Goal: Task Accomplishment & Management: Manage account settings

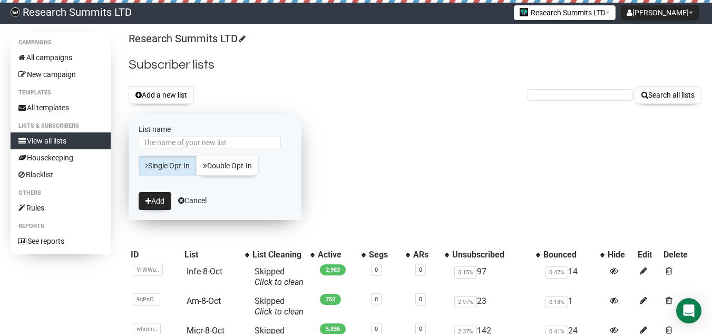
click at [251, 136] on form "List name Single Opt-In Double Opt-In Add Cancel" at bounding box center [215, 166] width 173 height 105
click at [250, 140] on input "List name" at bounding box center [210, 143] width 142 height 12
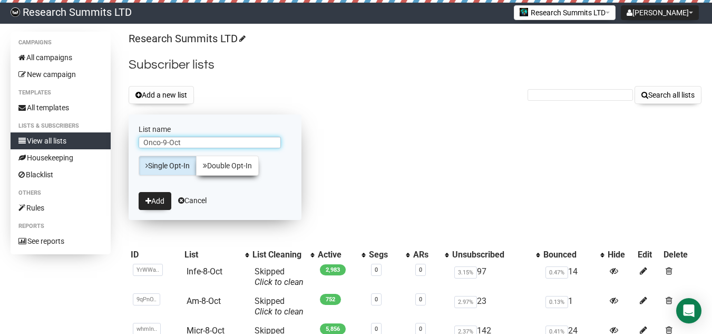
type input "Onco-9-Oct"
click at [257, 167] on link "Double Opt-In" at bounding box center [227, 166] width 63 height 20
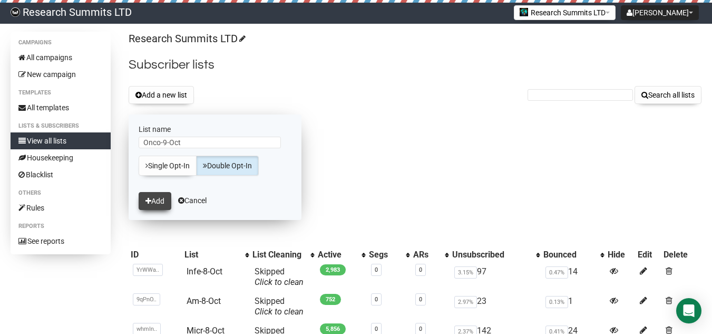
click at [162, 199] on button "Add" at bounding box center [155, 201] width 33 height 18
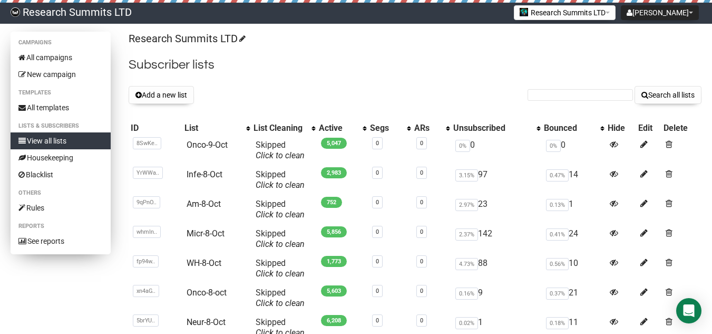
click at [44, 134] on link "View all lists" at bounding box center [61, 140] width 100 height 17
click at [66, 143] on link "View all lists" at bounding box center [61, 140] width 100 height 17
click at [345, 64] on h2 "Subscriber lists" at bounding box center [415, 64] width 573 height 19
click at [160, 99] on button "Add a new list" at bounding box center [161, 95] width 65 height 18
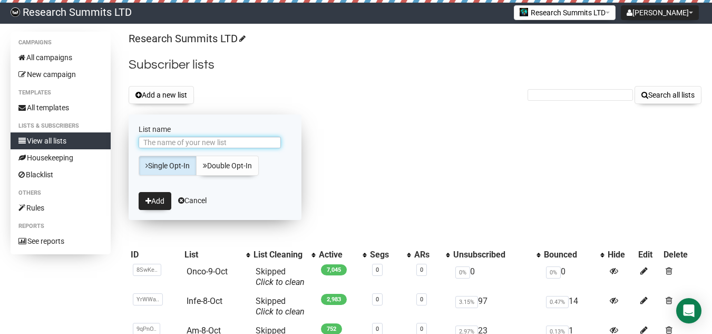
click at [188, 146] on input "List name" at bounding box center [210, 143] width 142 height 12
type input "Infe-9-Oct"
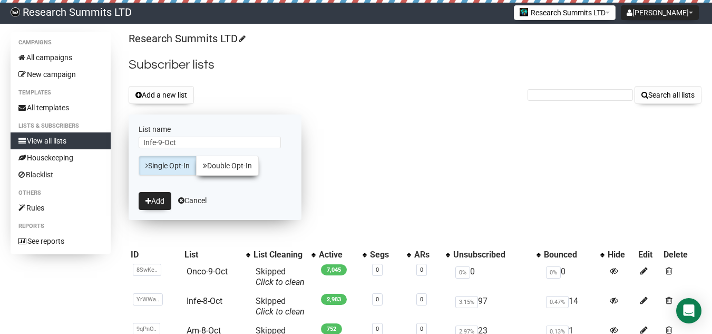
click at [233, 165] on link "Double Opt-In" at bounding box center [227, 166] width 63 height 20
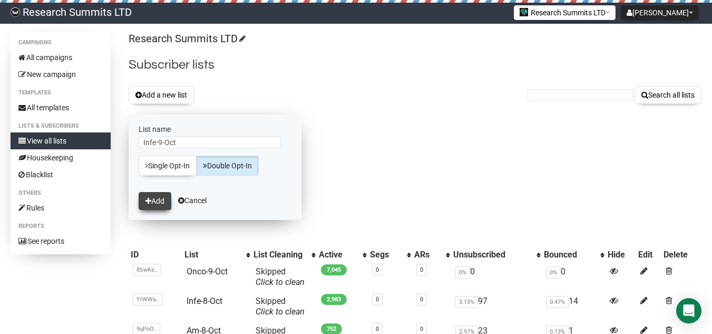
click at [150, 197] on icon "submit" at bounding box center [149, 200] width 6 height 7
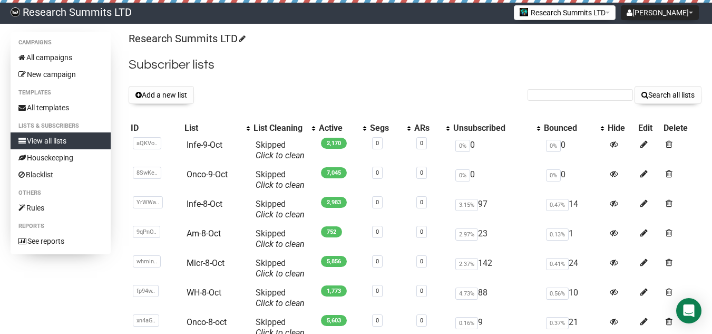
click at [178, 92] on button "Add a new list" at bounding box center [161, 95] width 65 height 18
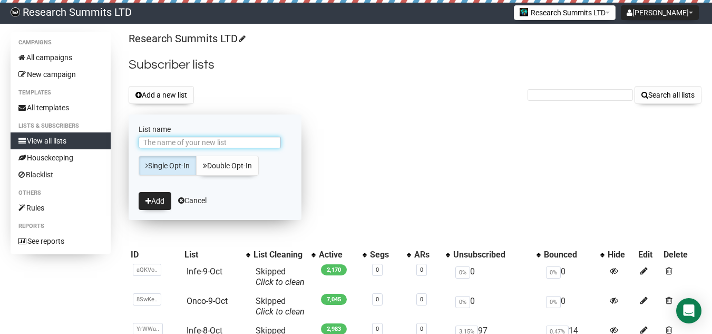
click at [188, 141] on input "List name" at bounding box center [210, 143] width 142 height 12
type input "Neur-9-Oct"
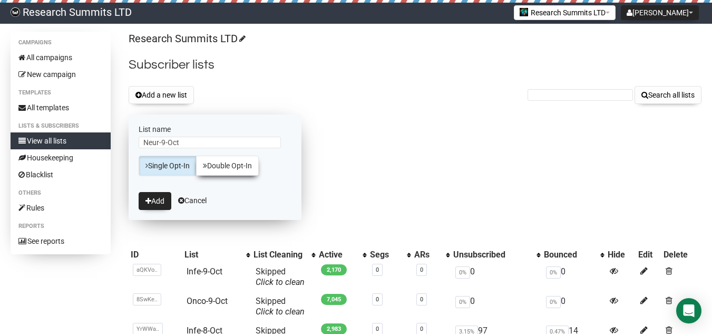
click at [242, 168] on link "Double Opt-In" at bounding box center [227, 166] width 63 height 20
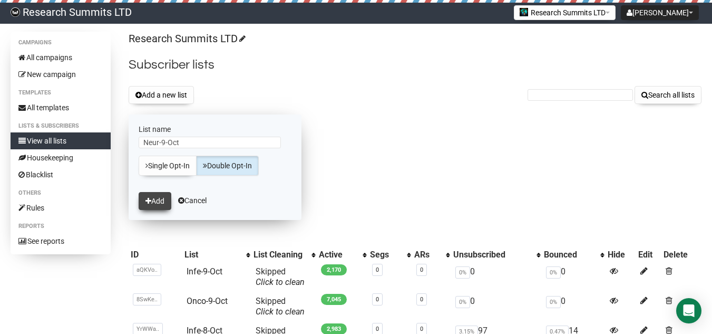
click at [149, 194] on button "Add" at bounding box center [155, 201] width 33 height 18
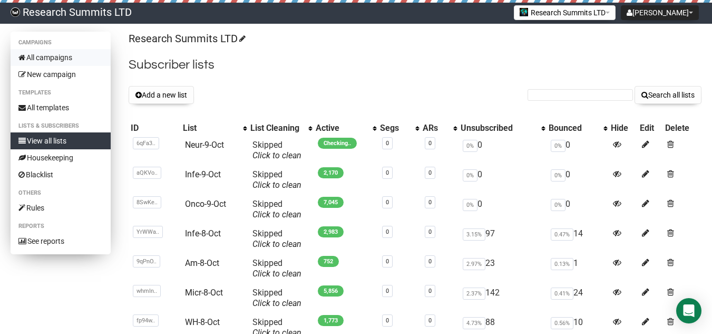
click at [61, 57] on link "All campaigns" at bounding box center [61, 57] width 100 height 17
